Goal: Obtain resource: Obtain resource

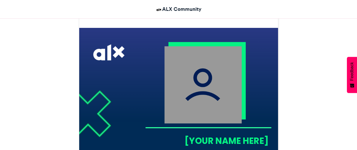
scroll to position [140, 0]
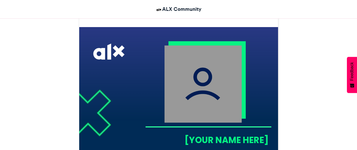
click at [195, 103] on img at bounding box center [202, 83] width 77 height 77
click at [188, 76] on img at bounding box center [202, 83] width 77 height 77
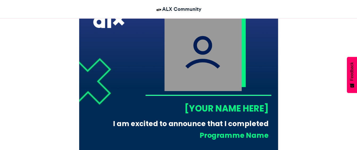
scroll to position [172, 0]
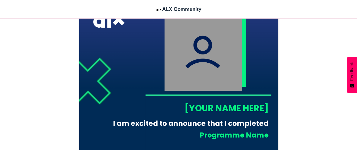
click at [186, 55] on img at bounding box center [202, 52] width 77 height 77
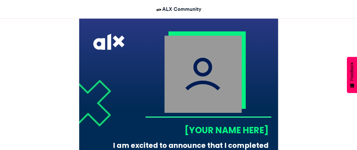
click at [186, 55] on img at bounding box center [202, 74] width 77 height 77
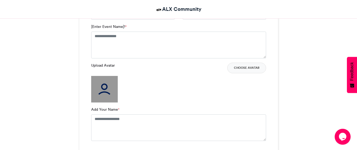
scroll to position [390, 0]
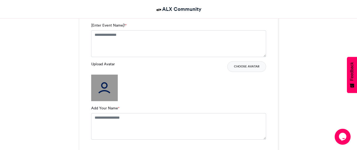
click at [102, 83] on img at bounding box center [104, 88] width 27 height 27
click at [244, 70] on button "Choose Avatar" at bounding box center [246, 66] width 39 height 11
click at [241, 66] on button "Choose Avatar" at bounding box center [246, 66] width 39 height 11
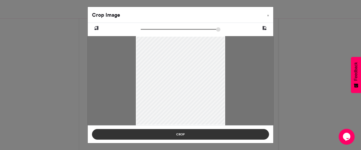
click at [176, 136] on button "Crop" at bounding box center [180, 134] width 177 height 11
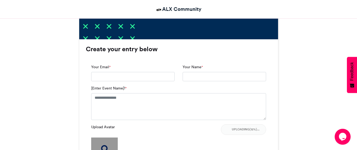
scroll to position [327, 0]
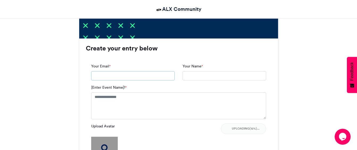
click at [123, 74] on input "Your Email *" at bounding box center [132, 76] width 83 height 10
type input "**********"
click at [204, 76] on input "Your Name *" at bounding box center [223, 76] width 83 height 10
type input "**********"
click at [135, 95] on textarea "[Enter Event Name]! *" at bounding box center [178, 105] width 175 height 27
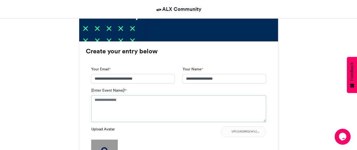
scroll to position [325, 0]
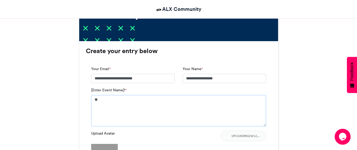
type textarea "*"
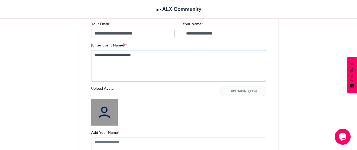
scroll to position [370, 0]
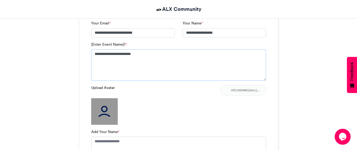
type textarea "**********"
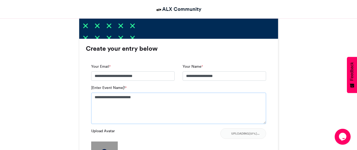
scroll to position [328, 0]
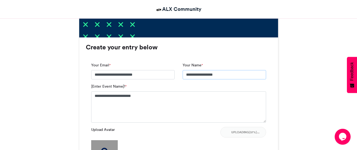
click at [225, 75] on input "**********" at bounding box center [223, 75] width 83 height 10
type input "*"
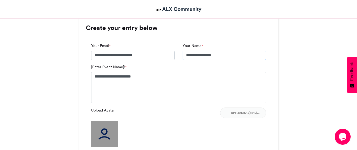
scroll to position [347, 0]
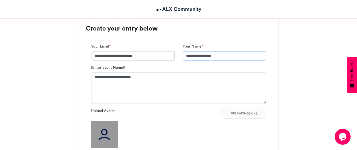
type input "**********"
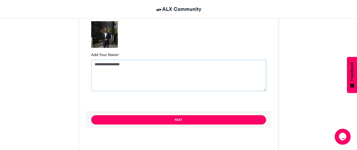
scroll to position [448, 0]
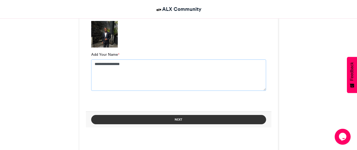
type textarea "**********"
click at [197, 118] on button "Next" at bounding box center [178, 119] width 175 height 9
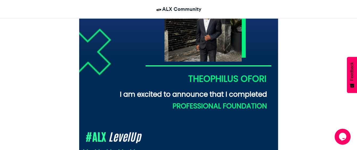
scroll to position [204, 0]
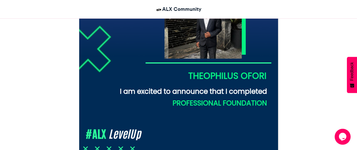
click at [187, 37] on img at bounding box center [178, 62] width 199 height 199
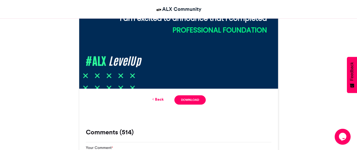
scroll to position [277, 0]
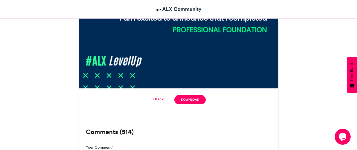
click at [157, 98] on link "Back" at bounding box center [157, 99] width 12 height 6
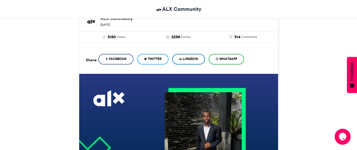
scroll to position [93, 0]
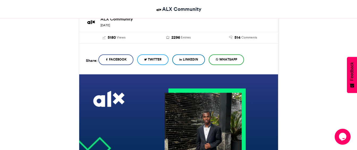
click at [190, 59] on span "LinkedIn" at bounding box center [190, 59] width 15 height 5
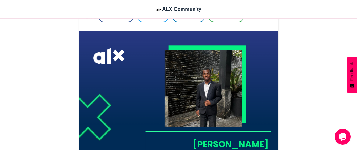
scroll to position [135, 0]
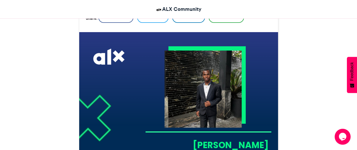
drag, startPoint x: 146, startPoint y: 37, endPoint x: 120, endPoint y: 45, distance: 27.1
click at [120, 45] on img at bounding box center [178, 131] width 199 height 199
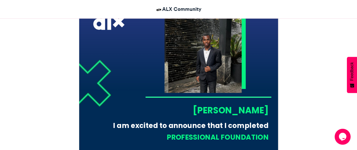
scroll to position [171, 0]
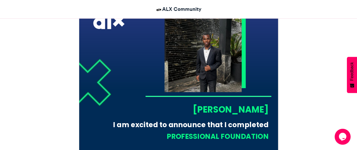
click at [179, 52] on img at bounding box center [202, 53] width 77 height 77
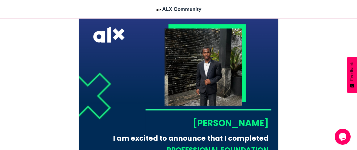
scroll to position [156, 0]
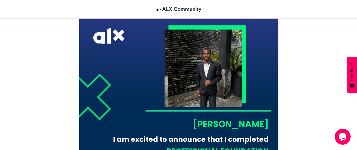
drag, startPoint x: 179, startPoint y: 52, endPoint x: 181, endPoint y: 38, distance: 13.9
click at [181, 38] on img at bounding box center [202, 67] width 77 height 77
click at [190, 50] on img at bounding box center [202, 67] width 77 height 77
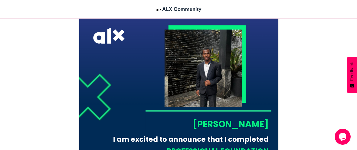
click at [190, 50] on img at bounding box center [202, 67] width 77 height 77
click at [194, 52] on img at bounding box center [202, 67] width 77 height 77
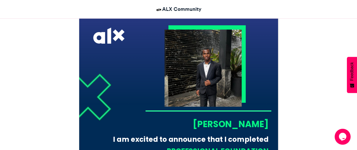
click at [194, 52] on img at bounding box center [202, 67] width 77 height 77
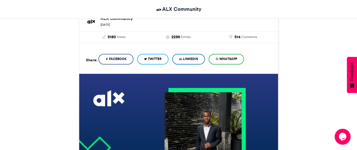
scroll to position [87, 0]
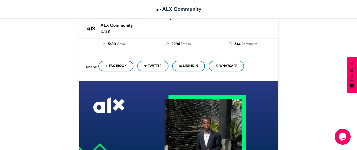
click at [188, 66] on span "LinkedIn" at bounding box center [190, 65] width 15 height 5
click at [161, 51] on div "Share: Facebook Twitter LinkedIn WhatsApp" at bounding box center [178, 65] width 199 height 31
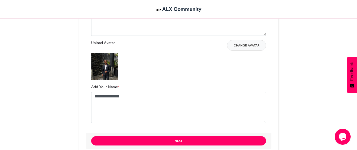
scroll to position [416, 0]
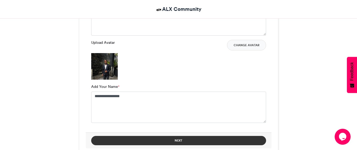
click at [222, 140] on button "Next" at bounding box center [178, 140] width 175 height 9
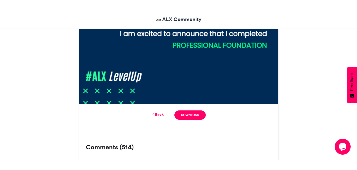
scroll to position [273, 0]
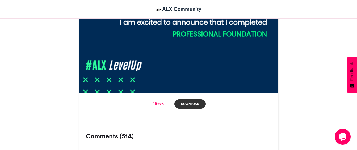
click at [190, 105] on link "Download" at bounding box center [189, 103] width 31 height 9
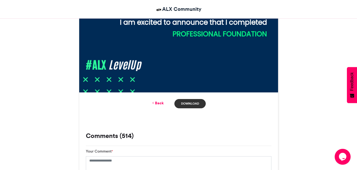
click at [193, 106] on link "Download" at bounding box center [189, 103] width 31 height 9
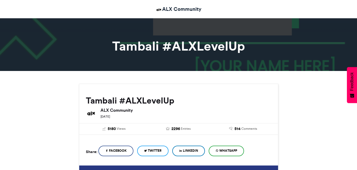
scroll to position [0, 0]
